Goal: Navigation & Orientation: Find specific page/section

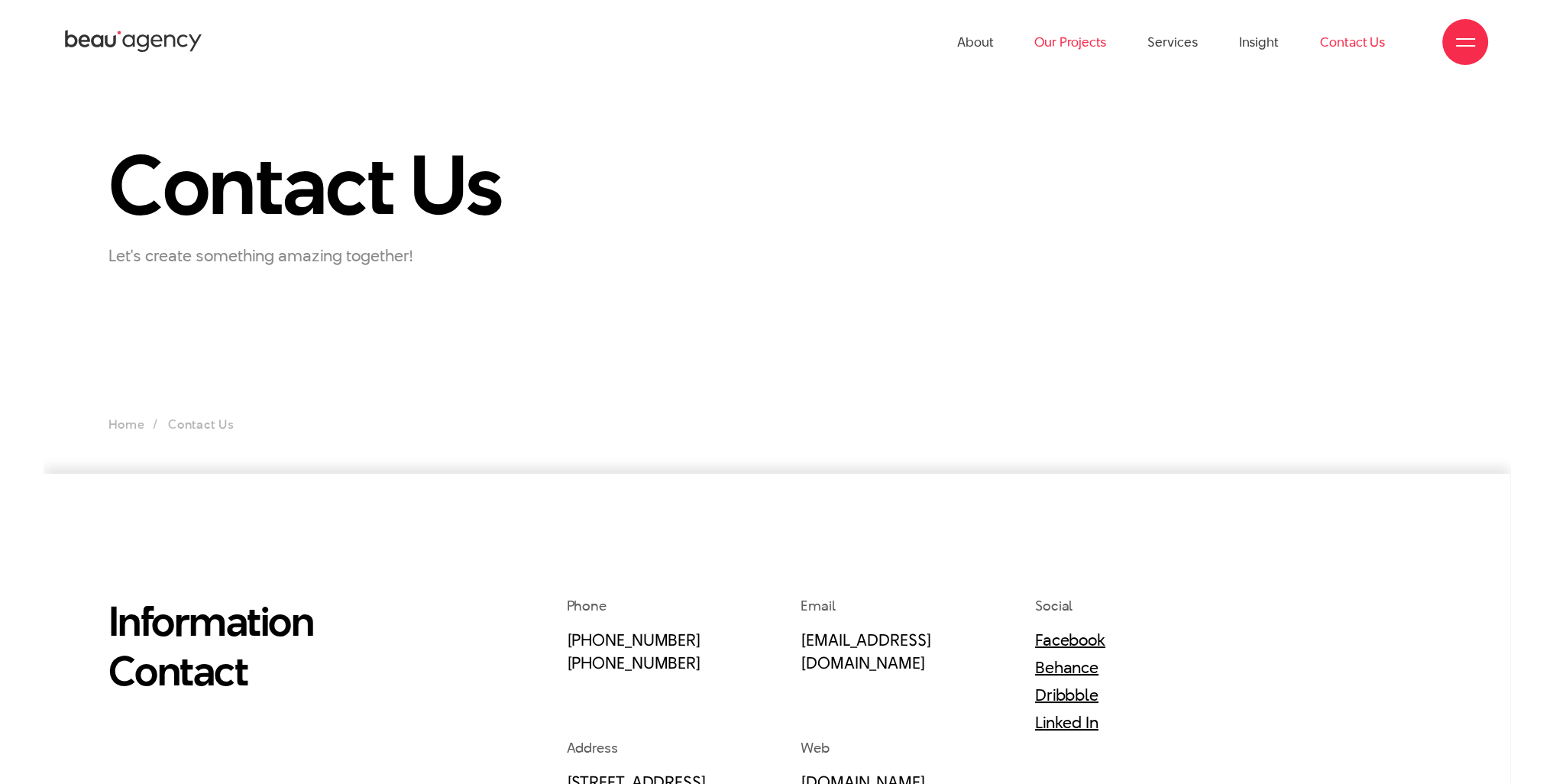
click at [1066, 40] on link "Our Projects" at bounding box center [1071, 42] width 72 height 84
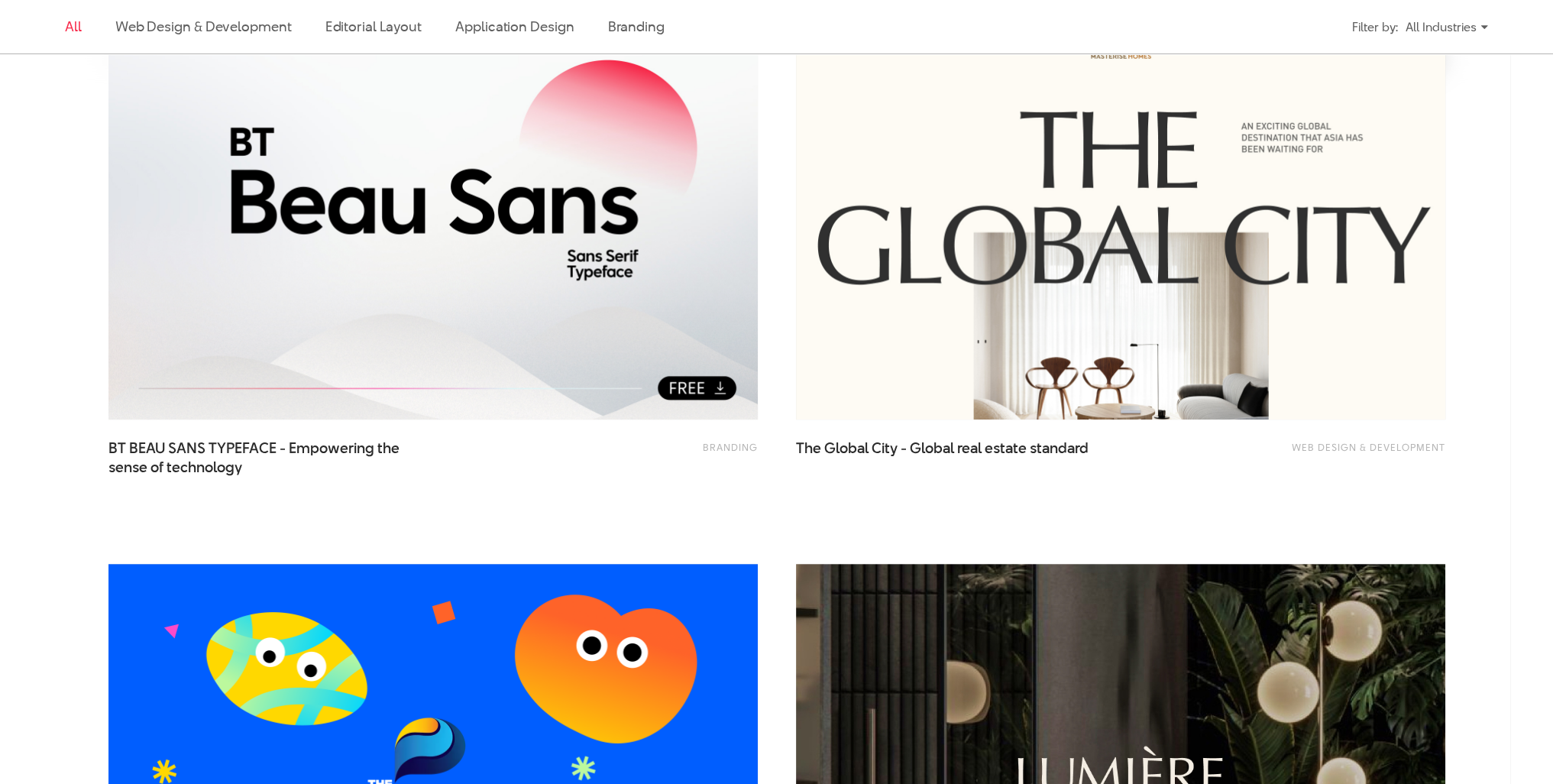
scroll to position [764, 0]
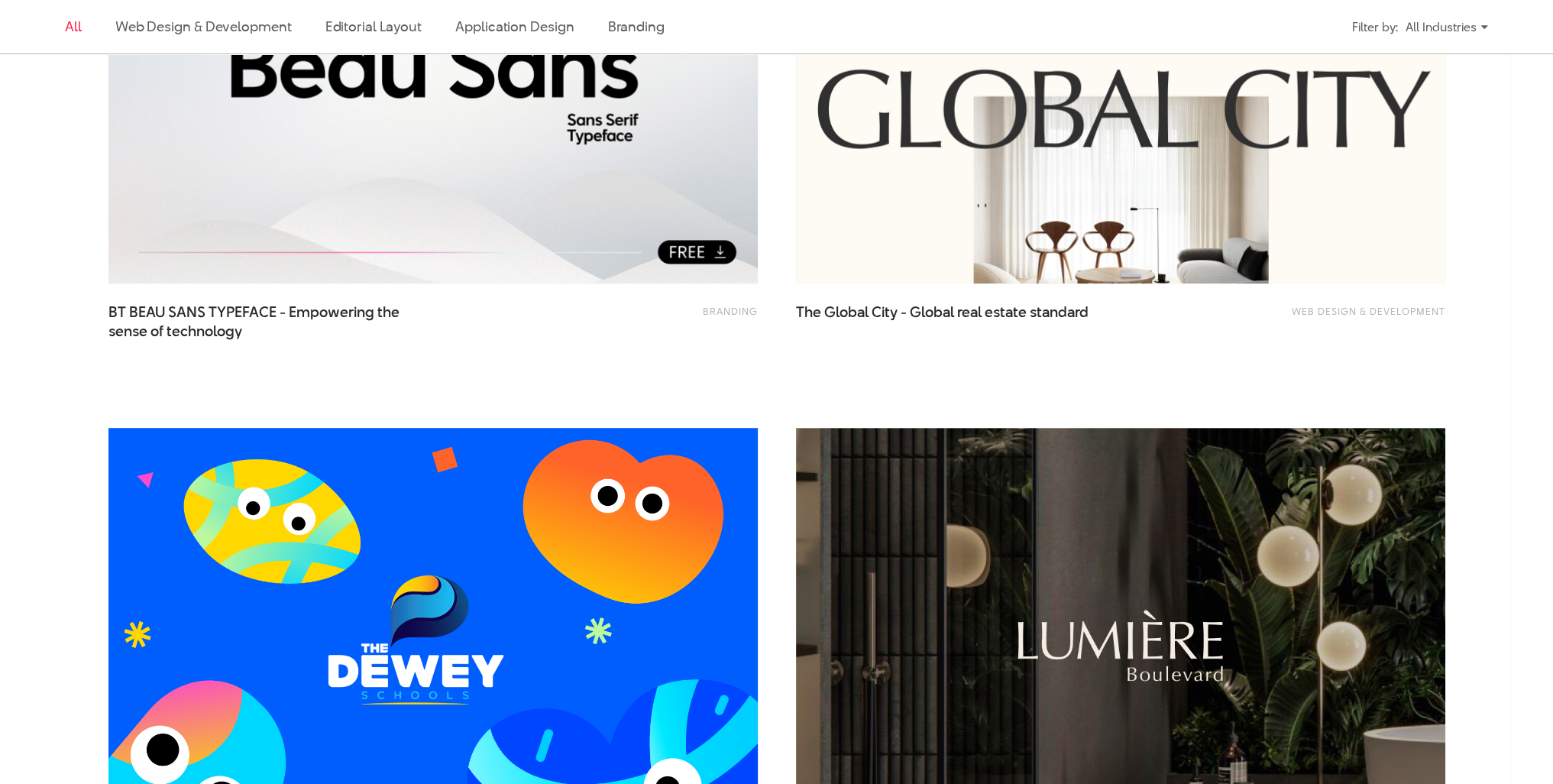
click at [287, 450] on img at bounding box center [433, 646] width 714 height 478
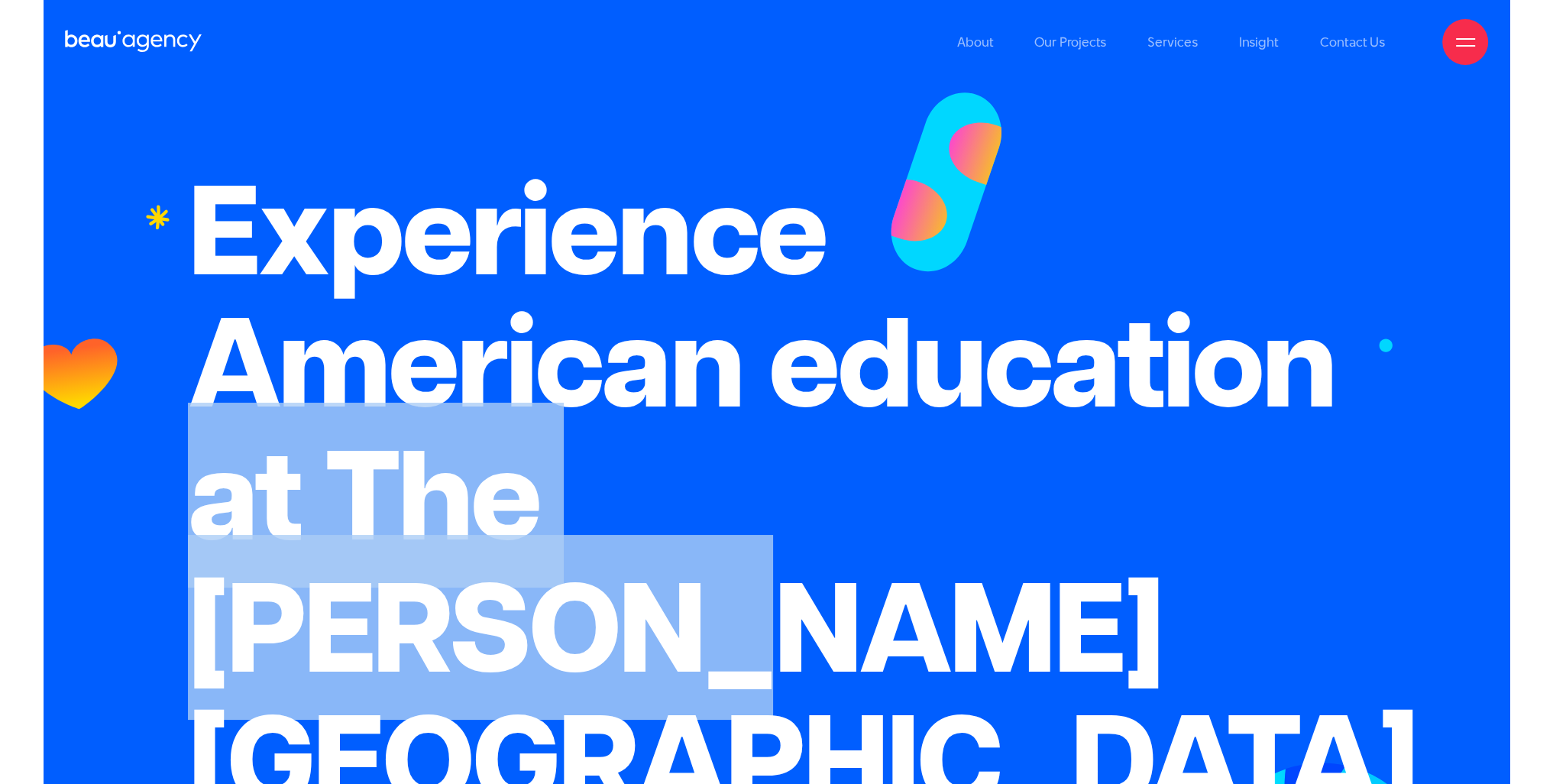
drag, startPoint x: 295, startPoint y: 438, endPoint x: 1227, endPoint y: 394, distance: 933.0
click at [1227, 394] on h1 "Experience American education at The [PERSON_NAME][GEOGRAPHIC_DATA]" at bounding box center [776, 494] width 1177 height 662
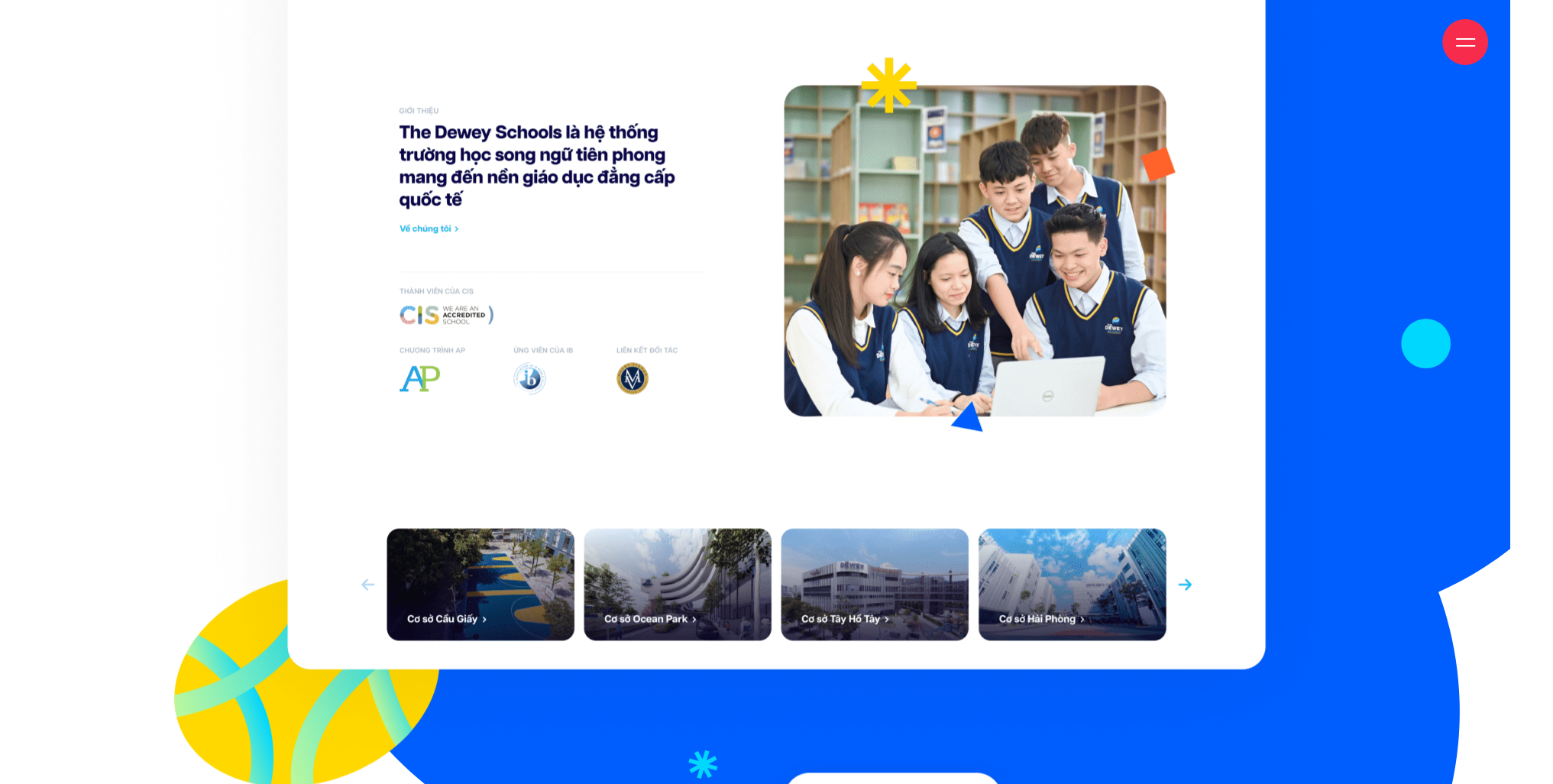
scroll to position [1986, 0]
